Goal: Answer question/provide support

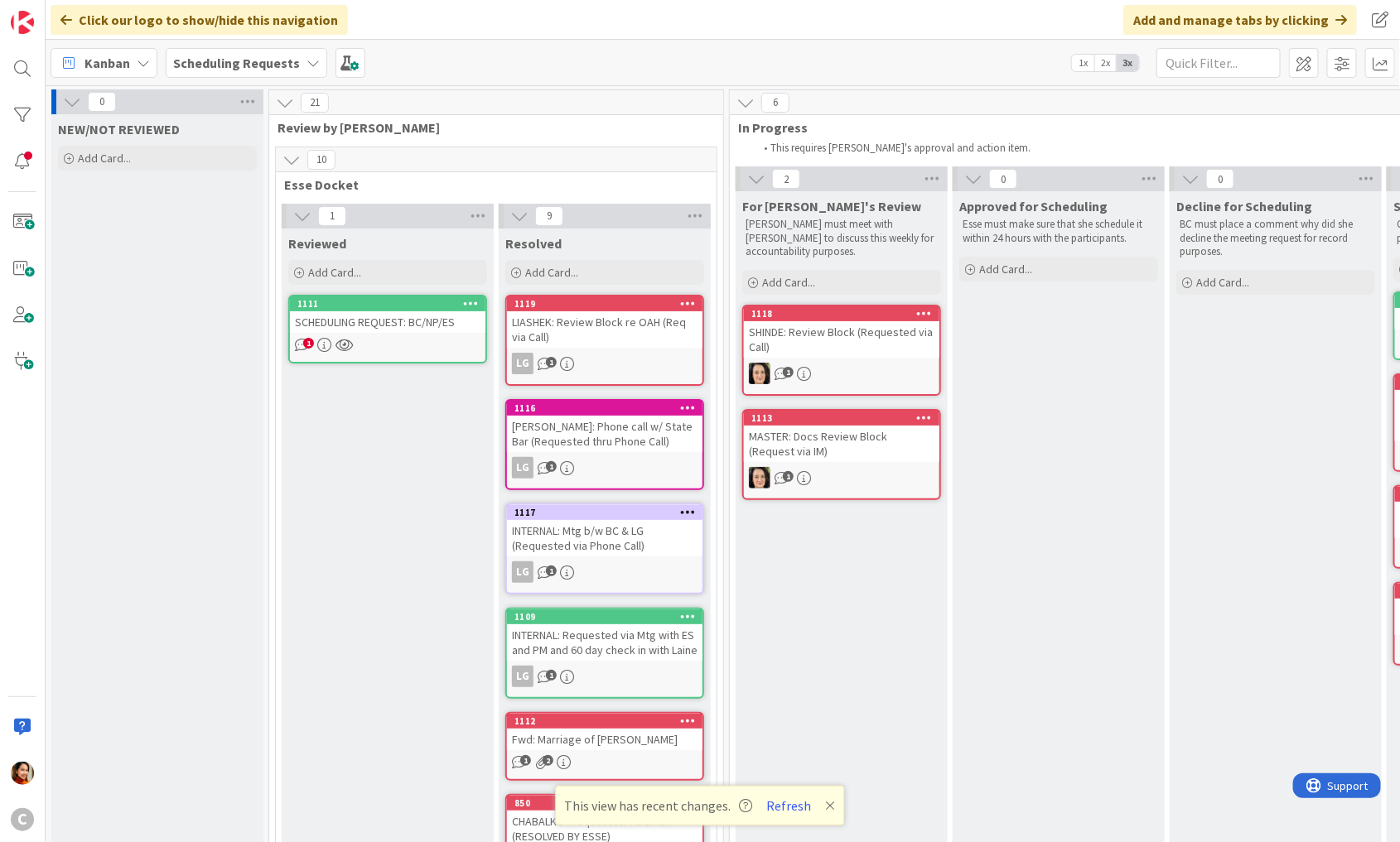
click at [264, 52] on div "Scheduling Requests" at bounding box center [246, 62] width 162 height 30
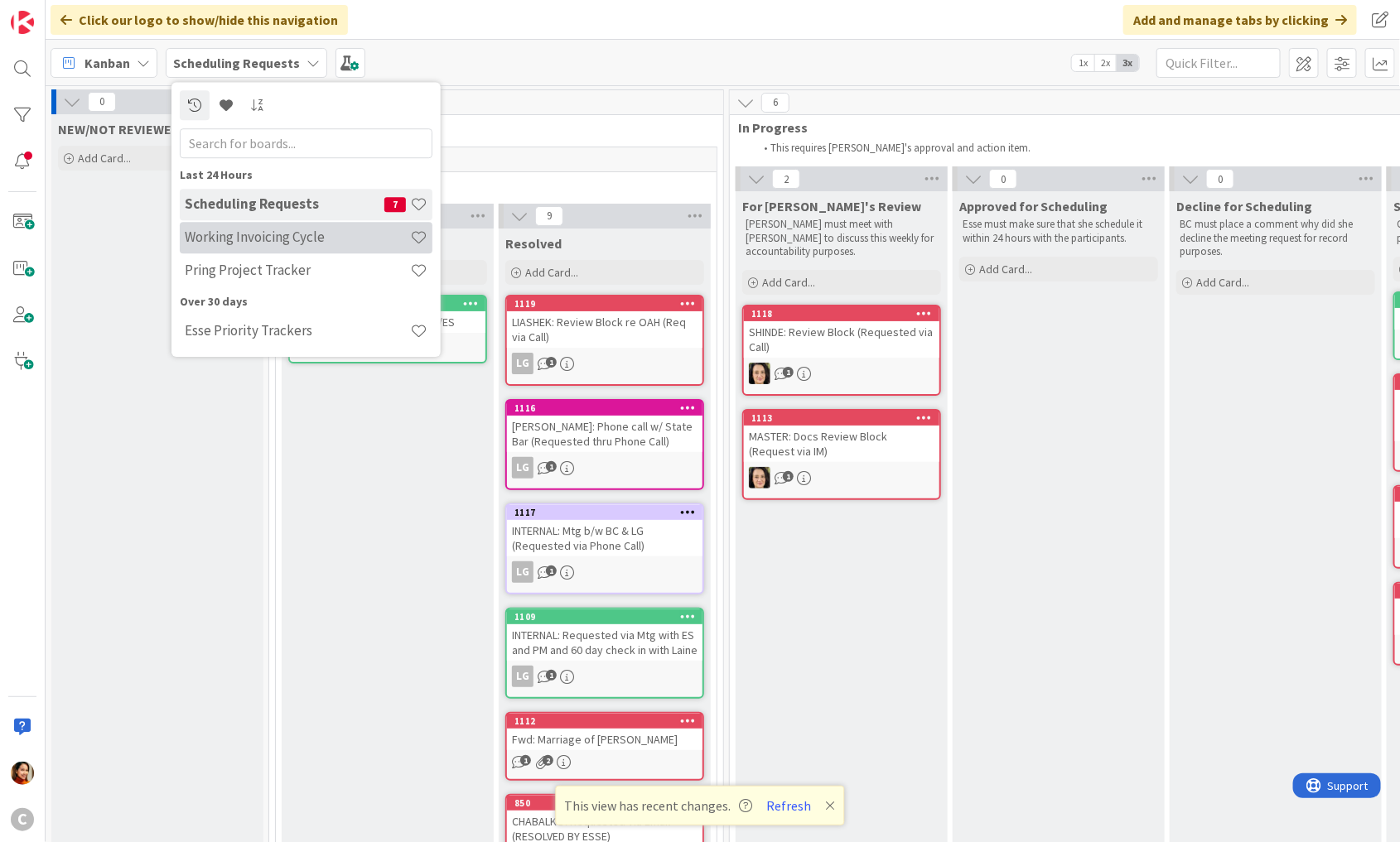
click at [242, 235] on h4 "Working Invoicing Cycle" at bounding box center [297, 237] width 226 height 16
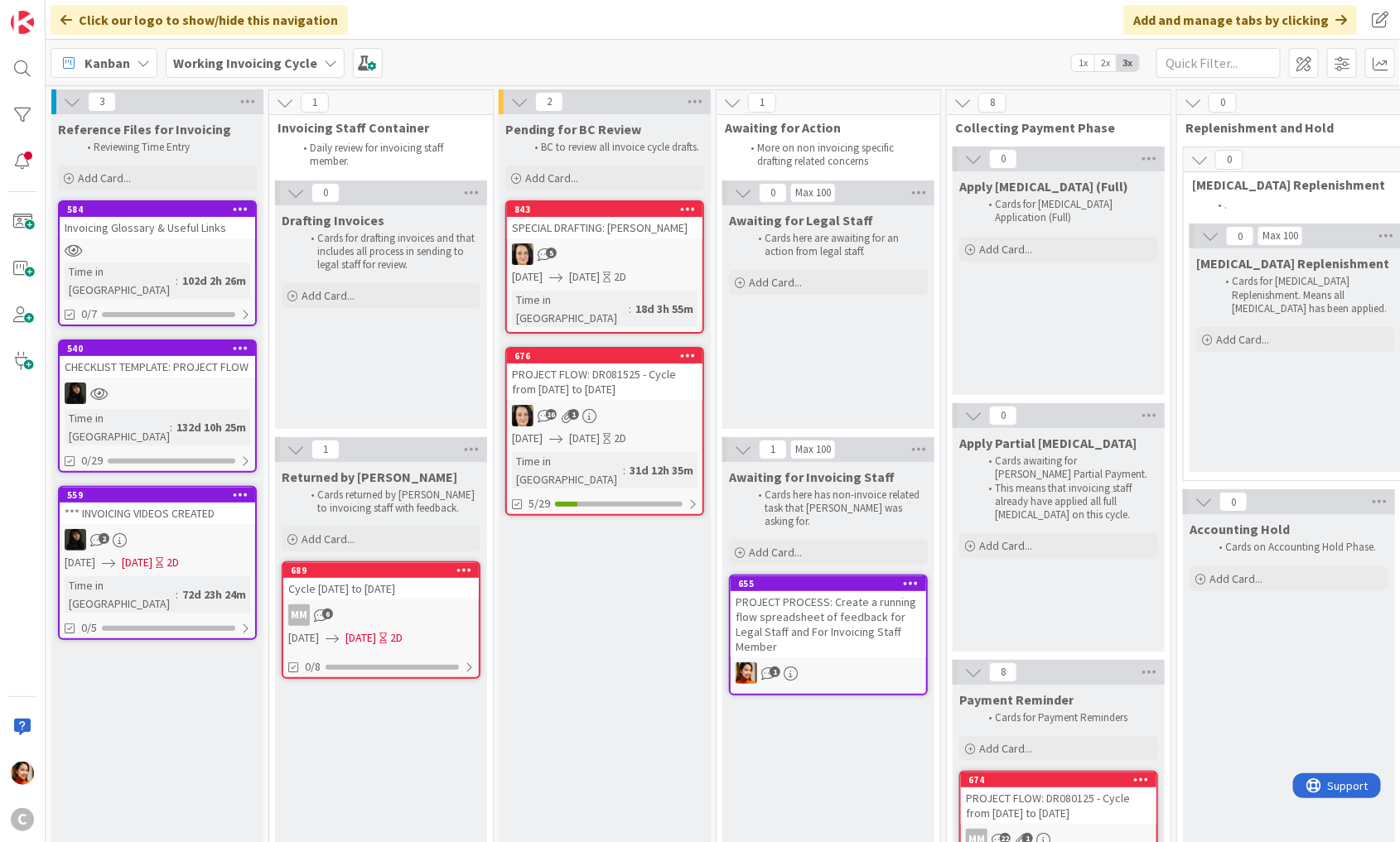
click at [631, 405] on div "16 1" at bounding box center [604, 416] width 196 height 22
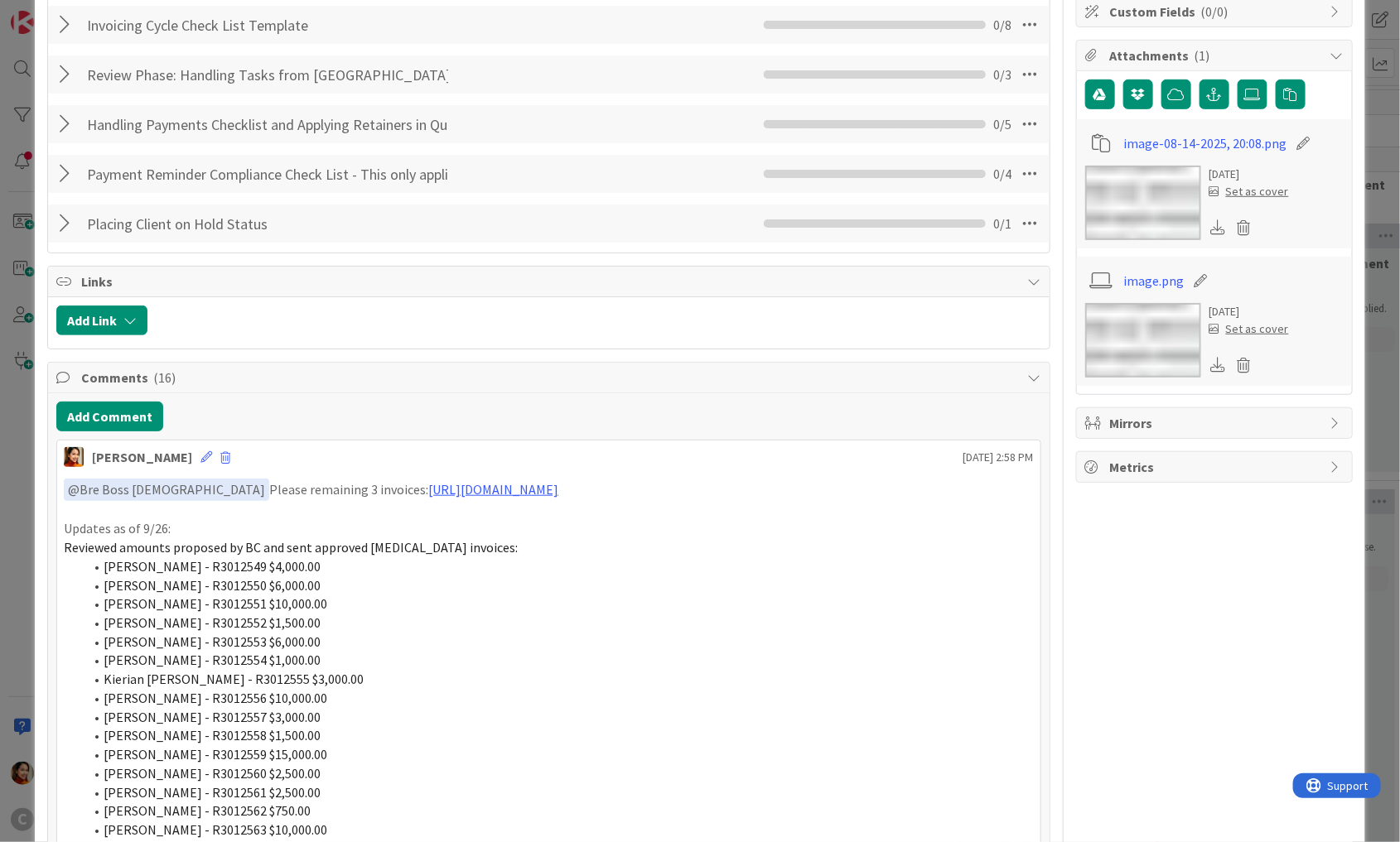
scroll to position [394, 0]
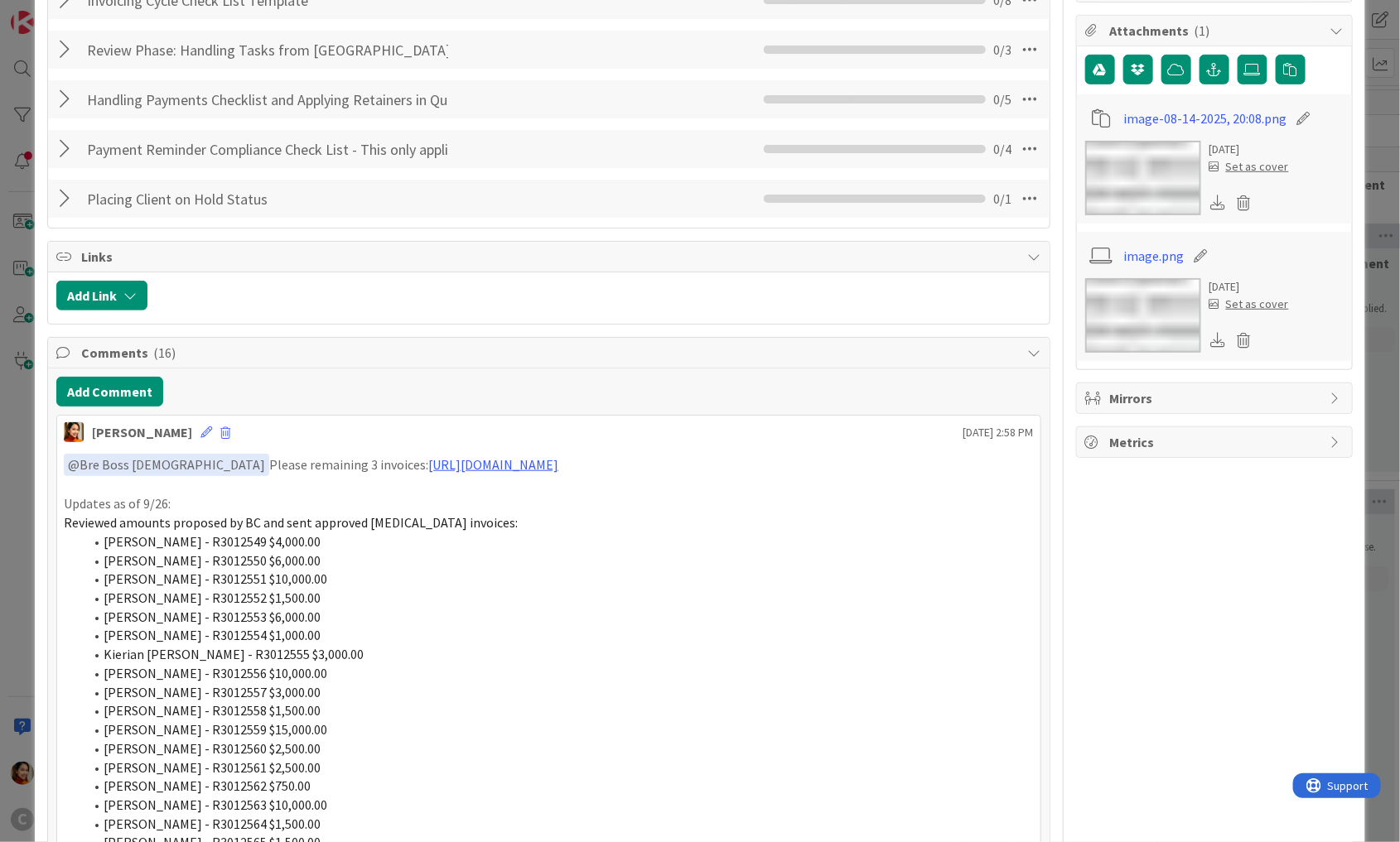
click at [70, 520] on span "Reviewed amounts proposed by BC and sent approved retainer invoices:" at bounding box center [291, 522] width 454 height 16
drag, startPoint x: 70, startPoint y: 520, endPoint x: 358, endPoint y: 542, distance: 288.8
click at [358, 542] on div "﻿ @ Bre Boss Lady ﻿ Please remaining 3 invoices: https://app.box.com/s/6tcfrb8u…" at bounding box center [549, 681] width 970 height 455
copy div "Reviewed amounts proposed by BC and sent approved retainer invoices: Michael Pr…"
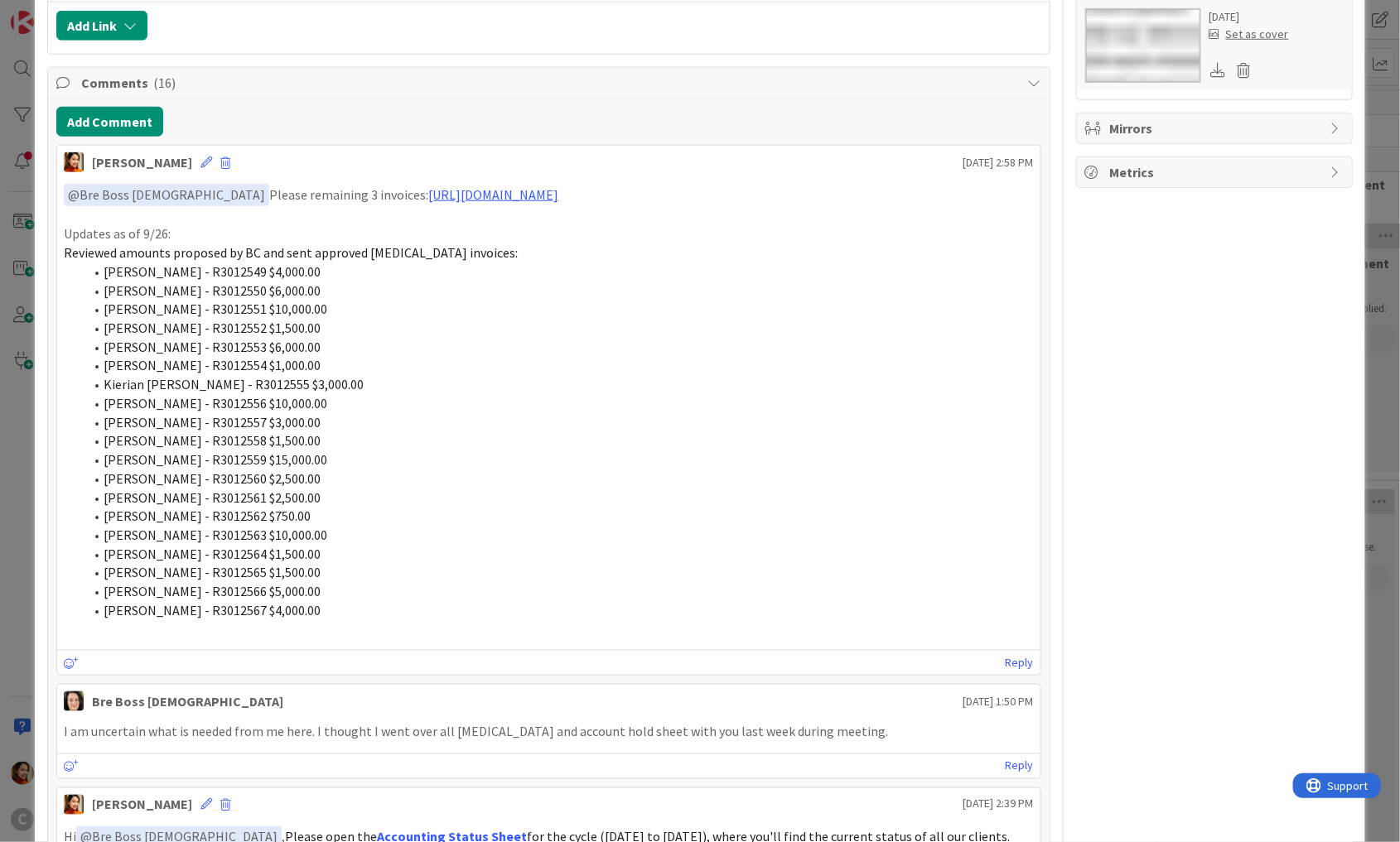
scroll to position [609, 0]
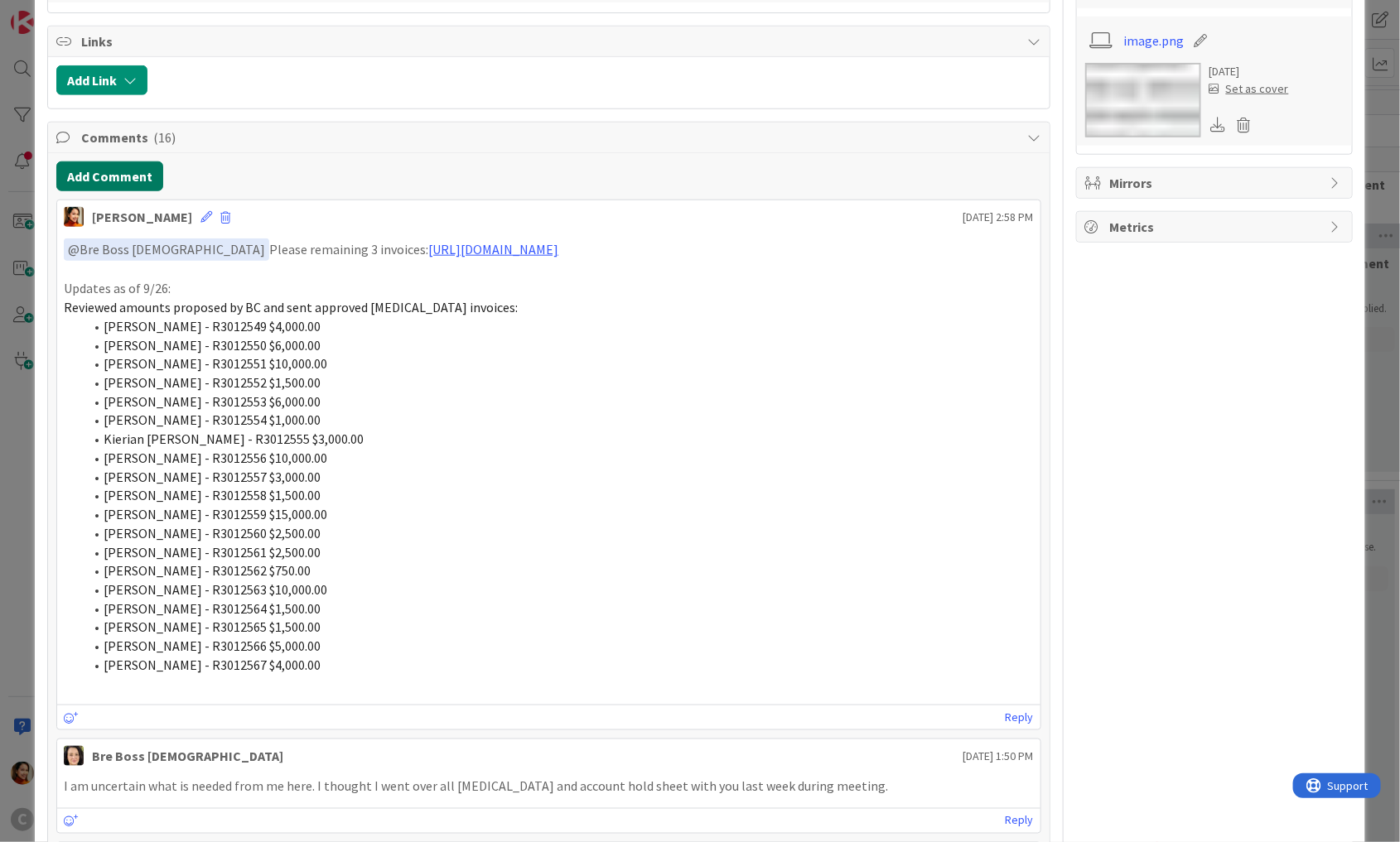
click at [97, 168] on button "Add Comment" at bounding box center [110, 176] width 107 height 30
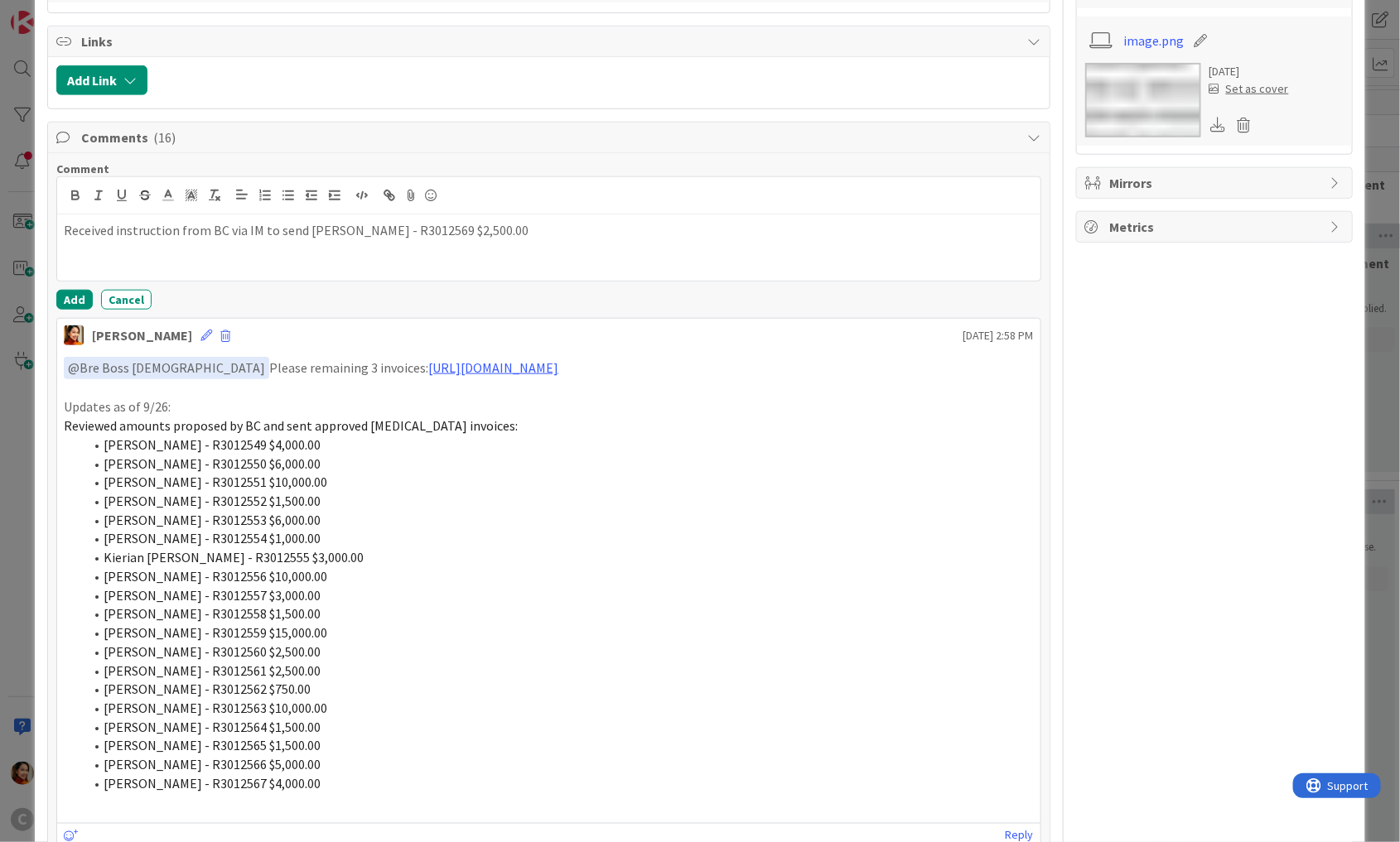
click at [317, 228] on p "Received instruction from BC via IM to send Leah Harvie - R3012569 $2,500.00" at bounding box center [549, 230] width 970 height 19
drag, startPoint x: 317, startPoint y: 228, endPoint x: 348, endPoint y: 228, distance: 31.0
click at [348, 228] on p "Received instruction from BC via IM to send Leah Harvie - R3012569 $2,500.00" at bounding box center [549, 230] width 970 height 19
click at [517, 251] on div "Received instruction from BC via IM to send Leah Harvie - R3012569 $2,500.00" at bounding box center [549, 247] width 983 height 66
click at [77, 292] on button "Add" at bounding box center [75, 299] width 36 height 20
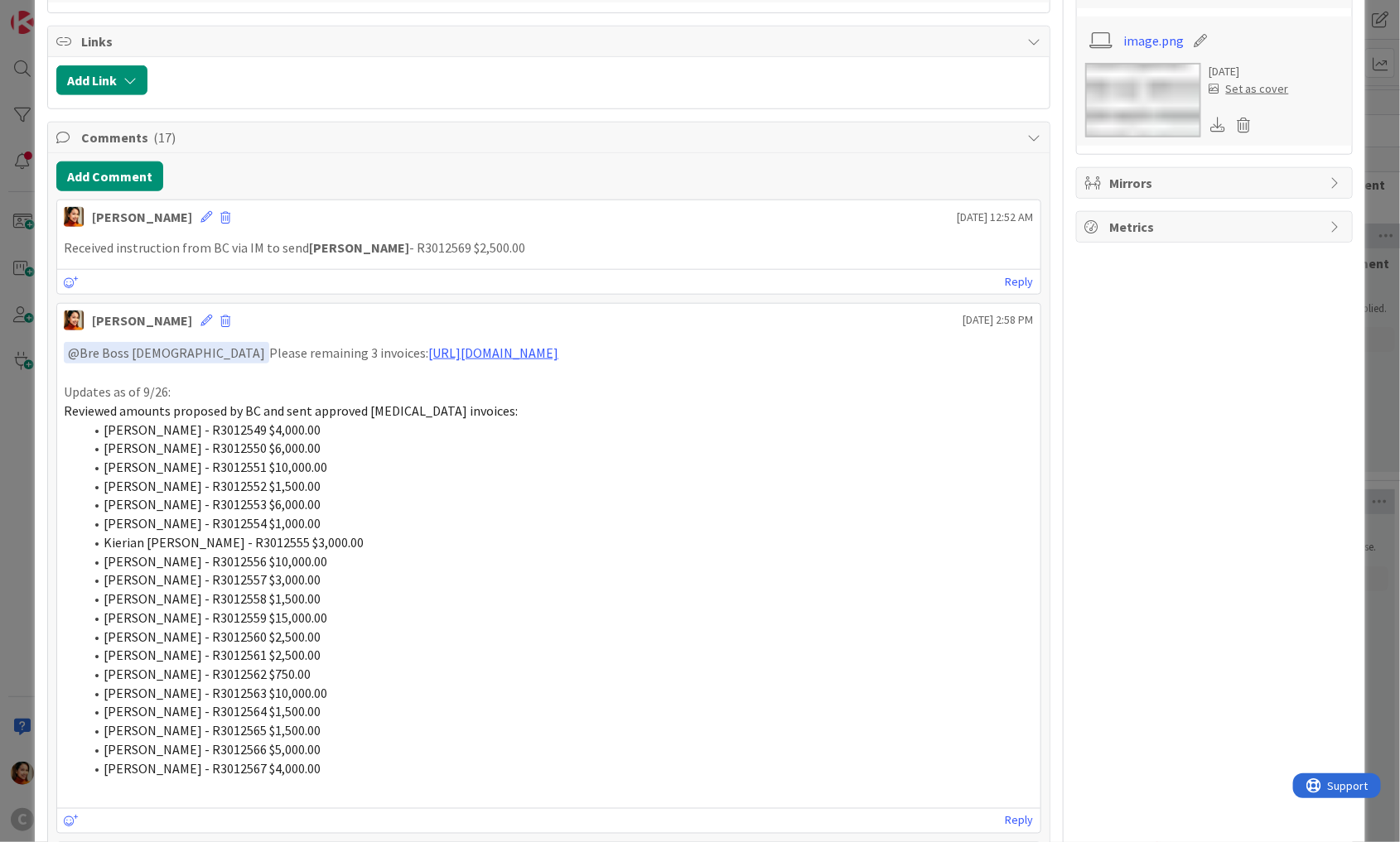
click at [313, 242] on strong "Leah Harvie" at bounding box center [358, 247] width 100 height 16
drag, startPoint x: 313, startPoint y: 242, endPoint x: 492, endPoint y: 245, distance: 179.0
click at [493, 245] on p "Received instruction from BC via IM to send Leah Harvie - R3012569 $2,500.00" at bounding box center [549, 248] width 970 height 19
click at [30, 276] on div "ID 676 Working Invoicing Cycle Pending for BC Review Title 57 / 128 PROJECT FLO…" at bounding box center [700, 421] width 1400 height 842
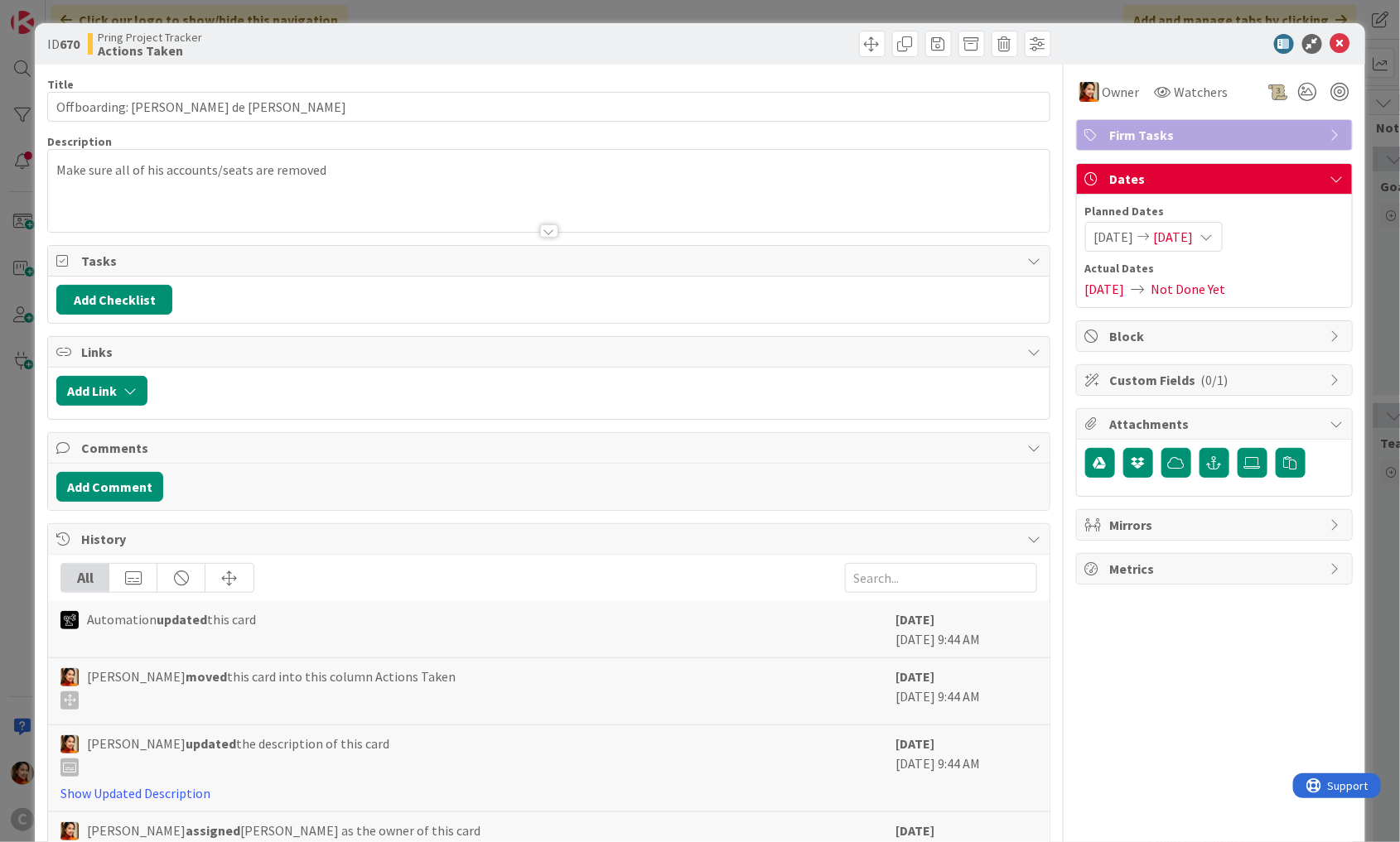
click at [22, 458] on div "ID 670 Pring Project Tracker Actions Taken Title 25 / 128 Offboarding: [PERSON_…" at bounding box center [700, 421] width 1400 height 842
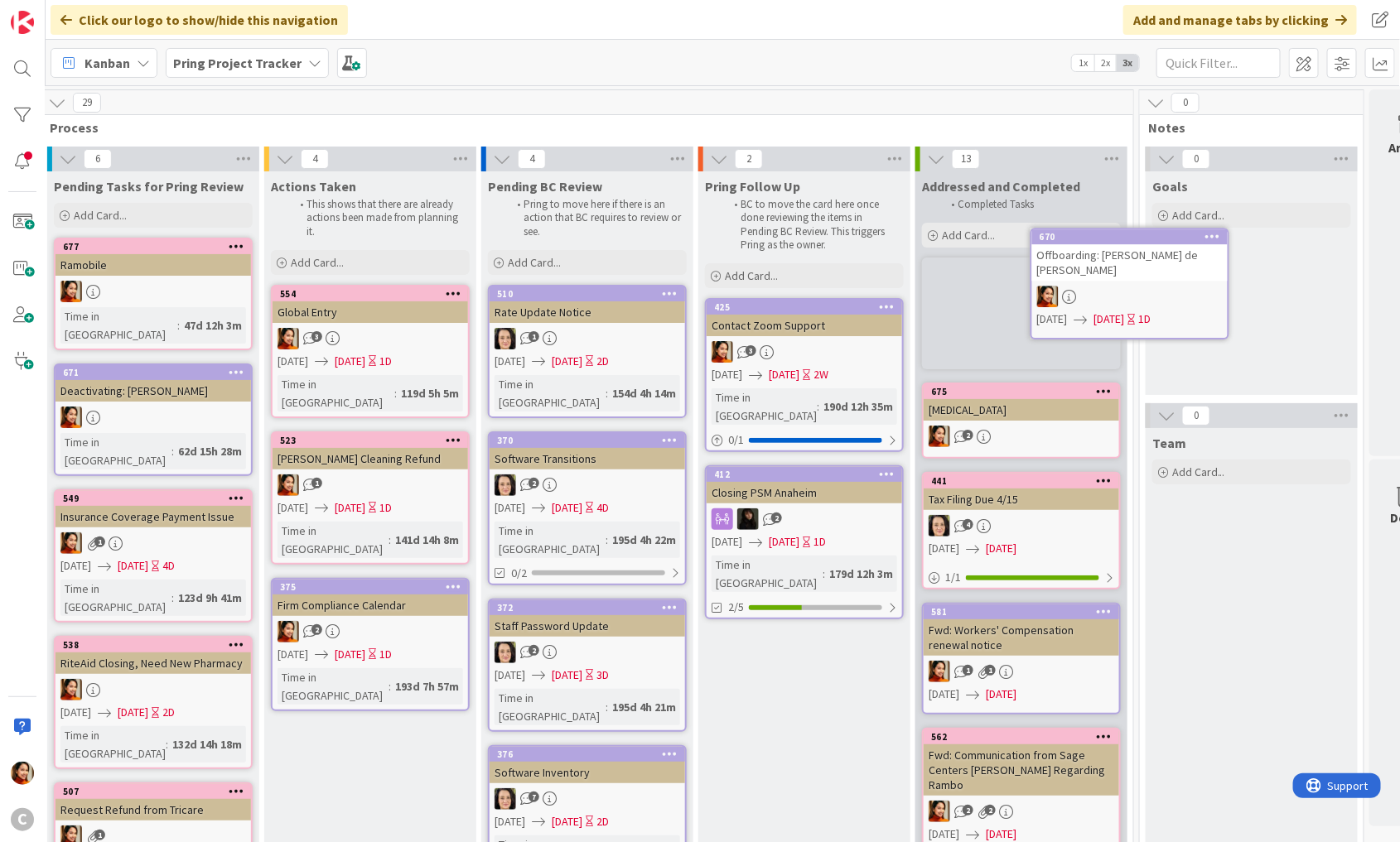
scroll to position [0, 228]
